Goal: Register for event/course

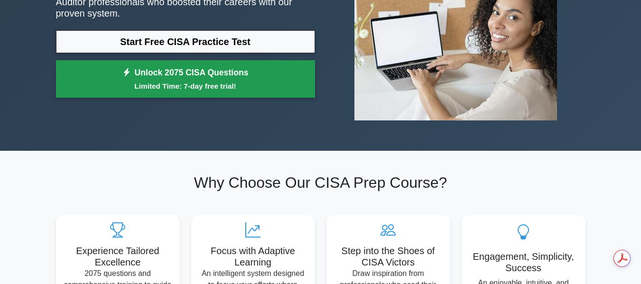
scroll to position [149, 0]
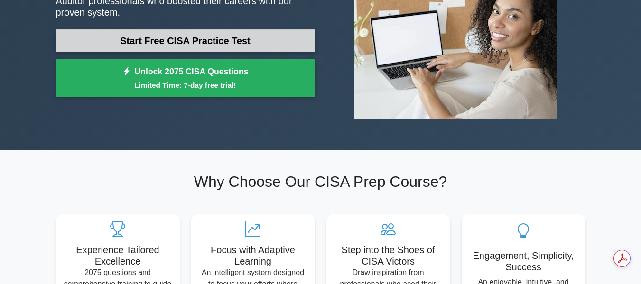
click at [183, 35] on link "Start Free CISA Practice Test" at bounding box center [185, 40] width 259 height 23
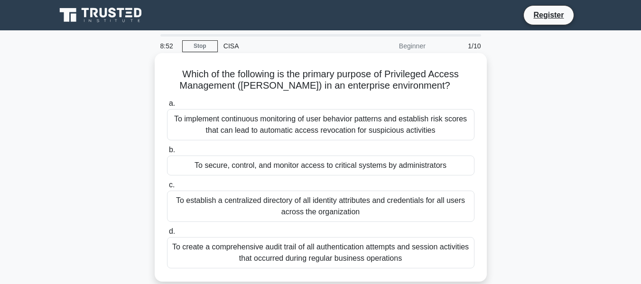
click at [332, 167] on div "To secure, control, and monitor access to critical systems by administrators" at bounding box center [321, 166] width 308 height 20
click at [167, 153] on input "b. To secure, control, and monitor access to critical systems by administrators" at bounding box center [167, 150] width 0 height 6
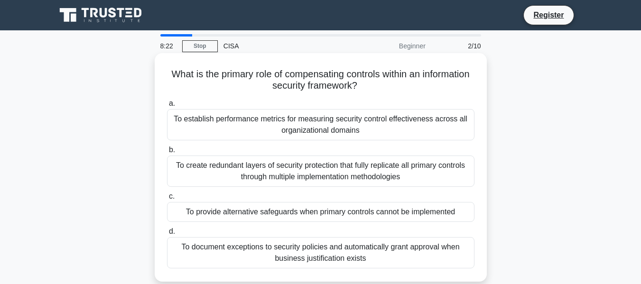
click at [247, 169] on div "To create redundant layers of security protection that fully replicate all prim…" at bounding box center [321, 171] width 308 height 31
click at [167, 153] on input "b. To create redundant layers of security protection that fully replicate all p…" at bounding box center [167, 150] width 0 height 6
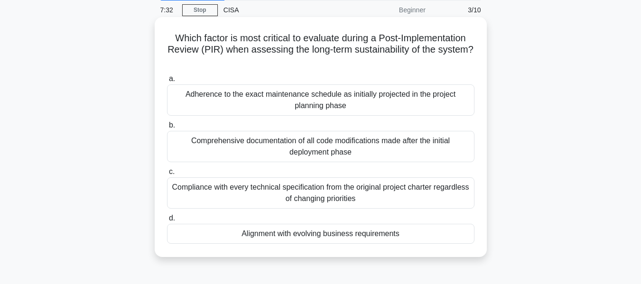
scroll to position [39, 0]
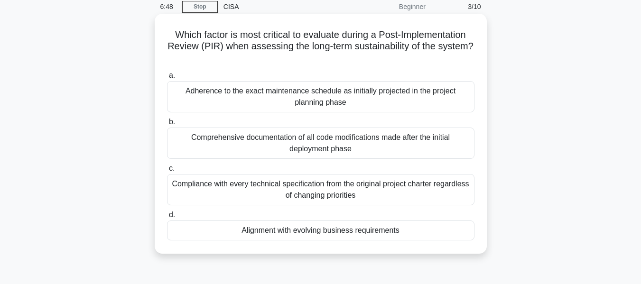
click at [283, 142] on div "Comprehensive documentation of all code modifications made after the initial de…" at bounding box center [321, 143] width 308 height 31
click at [167, 125] on input "b. Comprehensive documentation of all code modifications made after the initial…" at bounding box center [167, 122] width 0 height 6
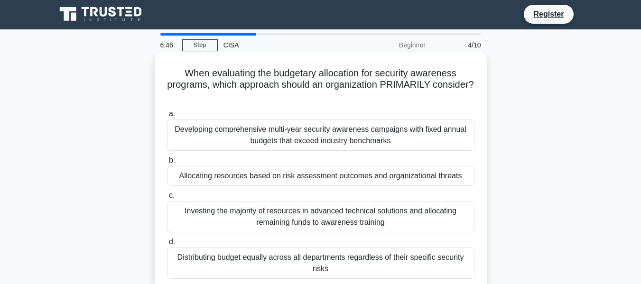
scroll to position [0, 0]
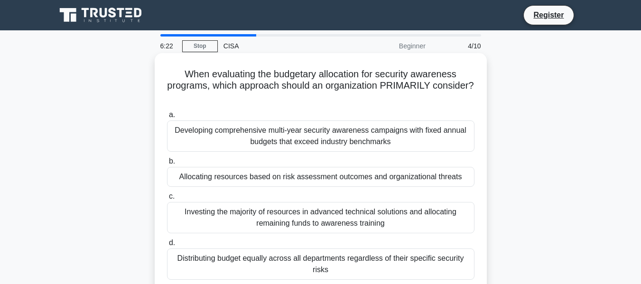
click at [399, 180] on div "Allocating resources based on risk assessment outcomes and organizational threa…" at bounding box center [321, 177] width 308 height 20
click at [167, 165] on input "b. Allocating resources based on risk assessment outcomes and organizational th…" at bounding box center [167, 162] width 0 height 6
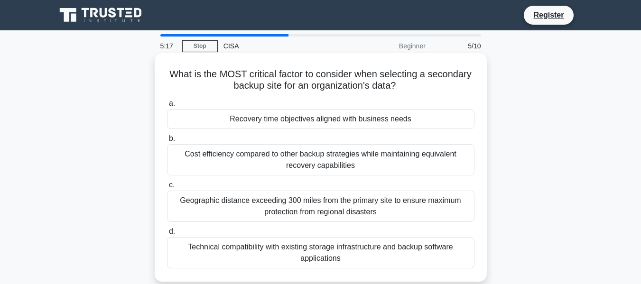
click at [305, 204] on div "Geographic distance exceeding 300 miles from the primary site to ensure maximum…" at bounding box center [321, 206] width 308 height 31
click at [167, 189] on input "c. Geographic distance exceeding 300 miles from the primary site to ensure maxi…" at bounding box center [167, 185] width 0 height 6
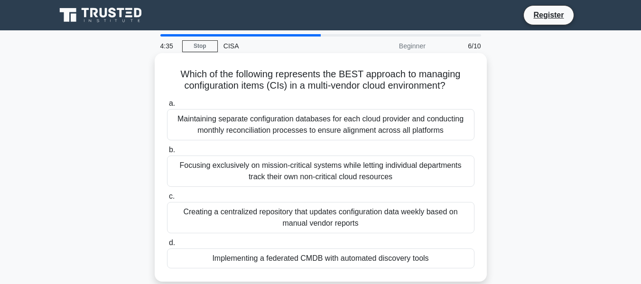
click at [310, 125] on div "Maintaining separate configuration databases for each cloud provider and conduc…" at bounding box center [321, 124] width 308 height 31
click at [167, 107] on input "a. Maintaining separate configuration databases for each cloud provider and con…" at bounding box center [167, 104] width 0 height 6
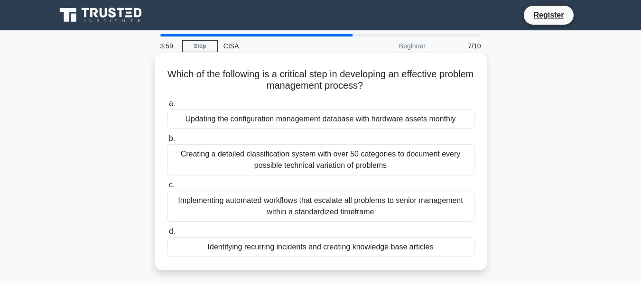
click at [246, 206] on div "Implementing automated workflows that escalate all problems to senior managemen…" at bounding box center [321, 206] width 308 height 31
click at [167, 189] on input "c. Implementing automated workflows that escalate all problems to senior manage…" at bounding box center [167, 185] width 0 height 6
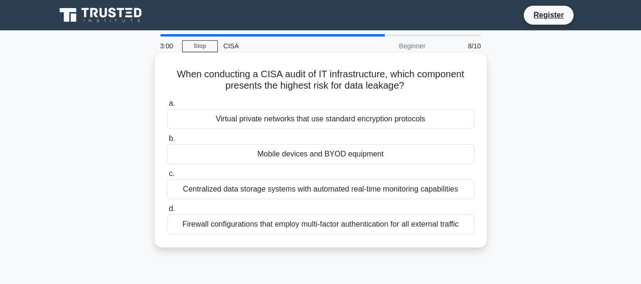
click at [281, 152] on div "Mobile devices and BYOD equipment" at bounding box center [321, 154] width 308 height 20
click at [167, 142] on input "b. Mobile devices and BYOD equipment" at bounding box center [167, 139] width 0 height 6
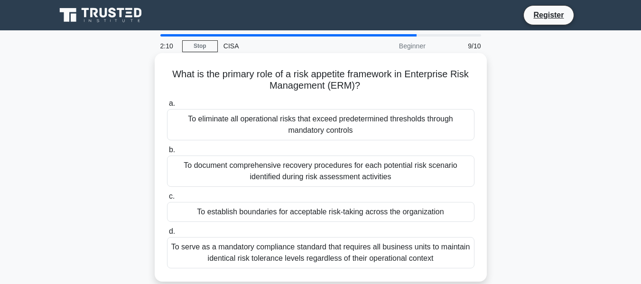
click at [305, 216] on div "To establish boundaries for acceptable risk-taking across the organization" at bounding box center [321, 212] width 308 height 20
click at [167, 200] on input "c. To establish boundaries for acceptable risk-taking across the organization" at bounding box center [167, 197] width 0 height 6
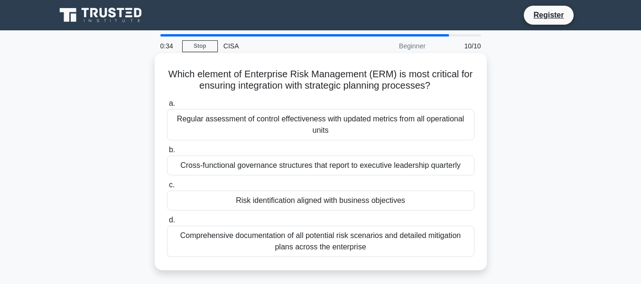
click at [318, 200] on div "Risk identification aligned with business objectives" at bounding box center [321, 201] width 308 height 20
click at [167, 189] on input "c. Risk identification aligned with business objectives" at bounding box center [167, 185] width 0 height 6
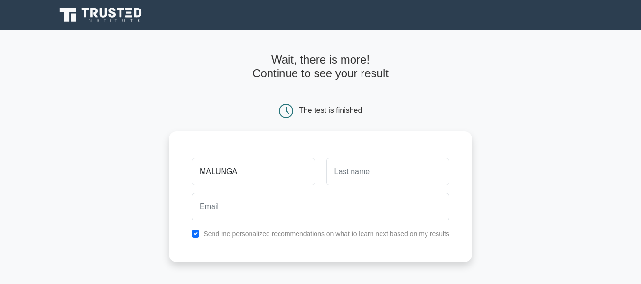
type input "MALUNGA"
click at [357, 171] on input "text" at bounding box center [388, 172] width 123 height 28
type input "MBARA"
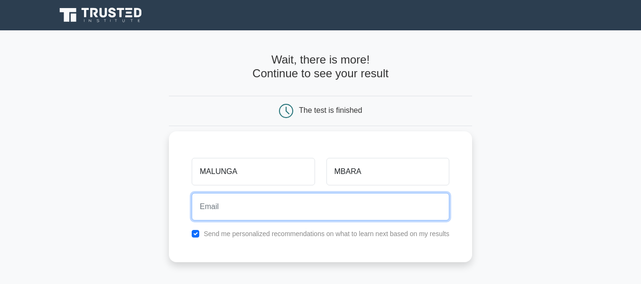
click at [236, 208] on input "email" at bounding box center [321, 207] width 258 height 28
type input "[EMAIL_ADDRESS][DOMAIN_NAME]"
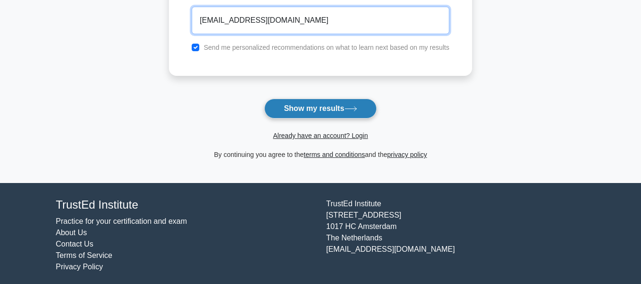
scroll to position [189, 0]
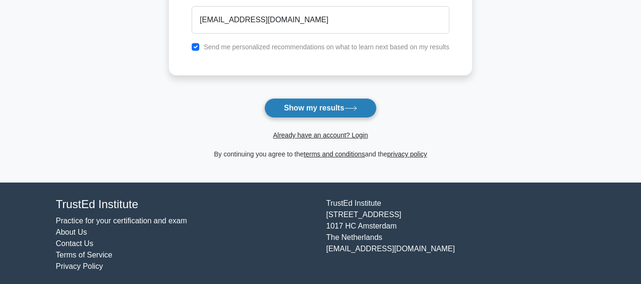
click at [312, 108] on button "Show my results" at bounding box center [320, 108] width 112 height 20
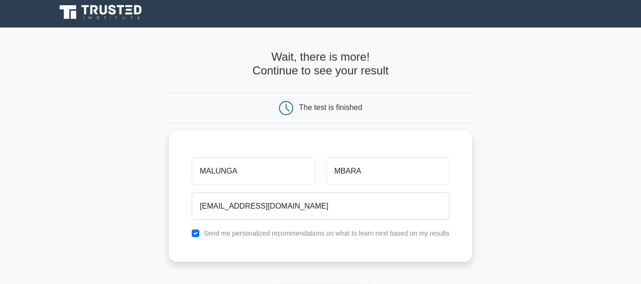
scroll to position [0, 0]
